Goal: Book appointment/travel/reservation

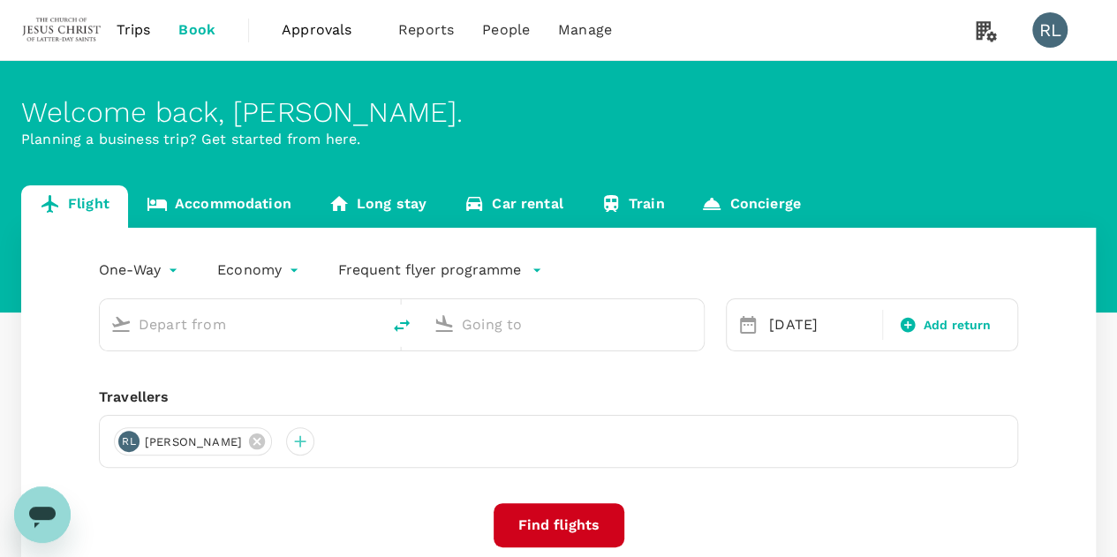
type input "Singapore Changi (SIN)"
type input "Kota Kinabalu Intl (BKI)"
type input "Singapore Changi (SIN)"
type input "Kota Kinabalu Intl (BKI)"
click at [139, 26] on span "Trips" at bounding box center [134, 29] width 34 height 21
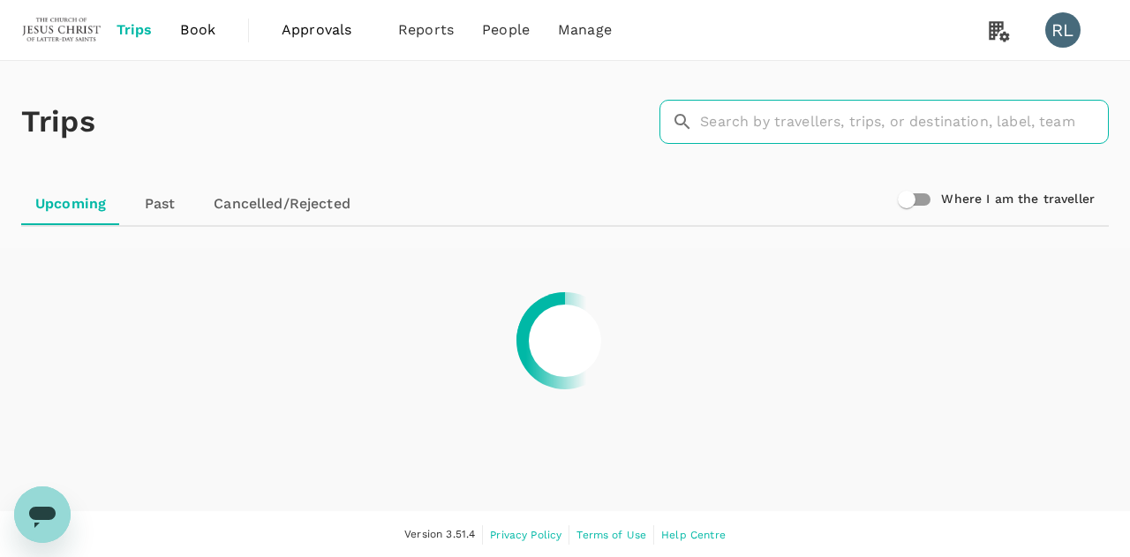
click at [834, 124] on input "text" at bounding box center [904, 122] width 409 height 44
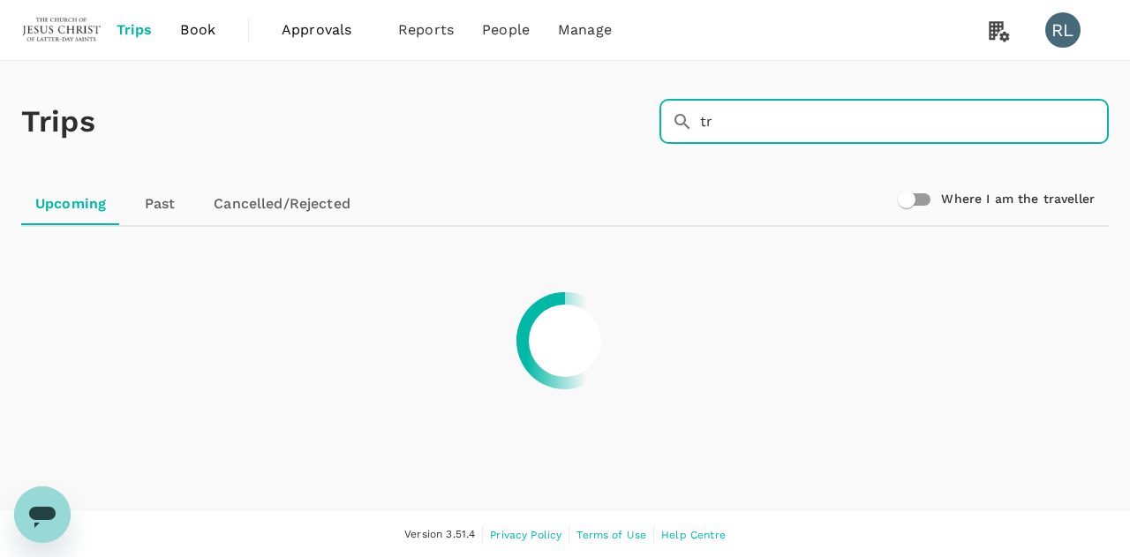
type input "t"
type input "[PERSON_NAME]"
